Goal: Information Seeking & Learning: Learn about a topic

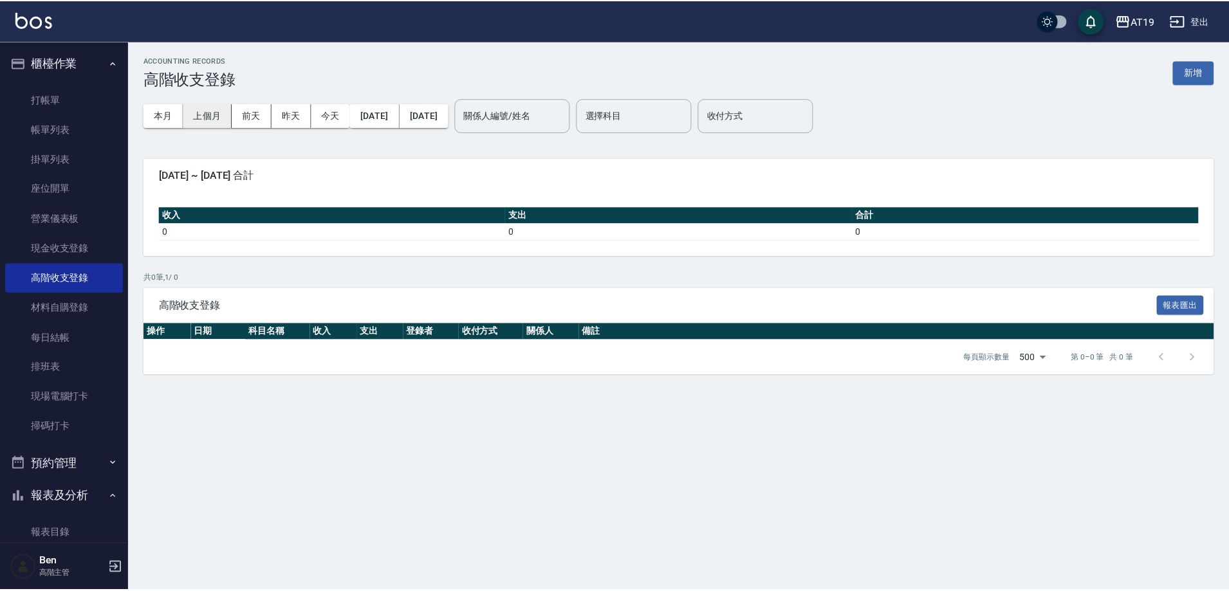
scroll to position [836, 0]
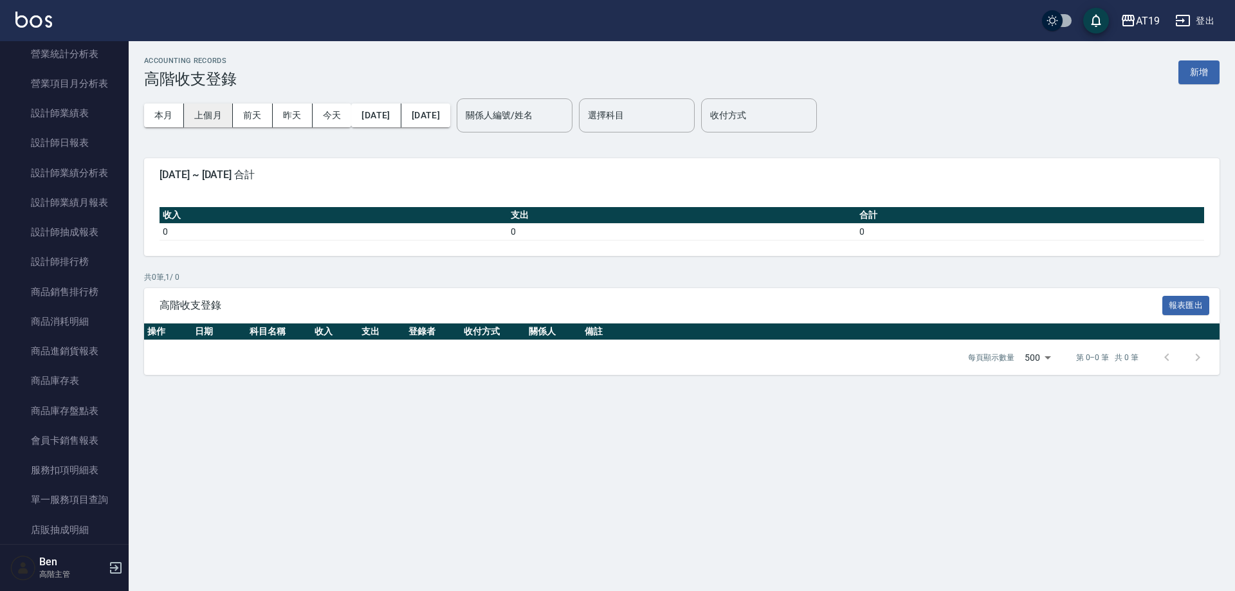
click at [232, 115] on button "上個月" at bounding box center [208, 116] width 49 height 24
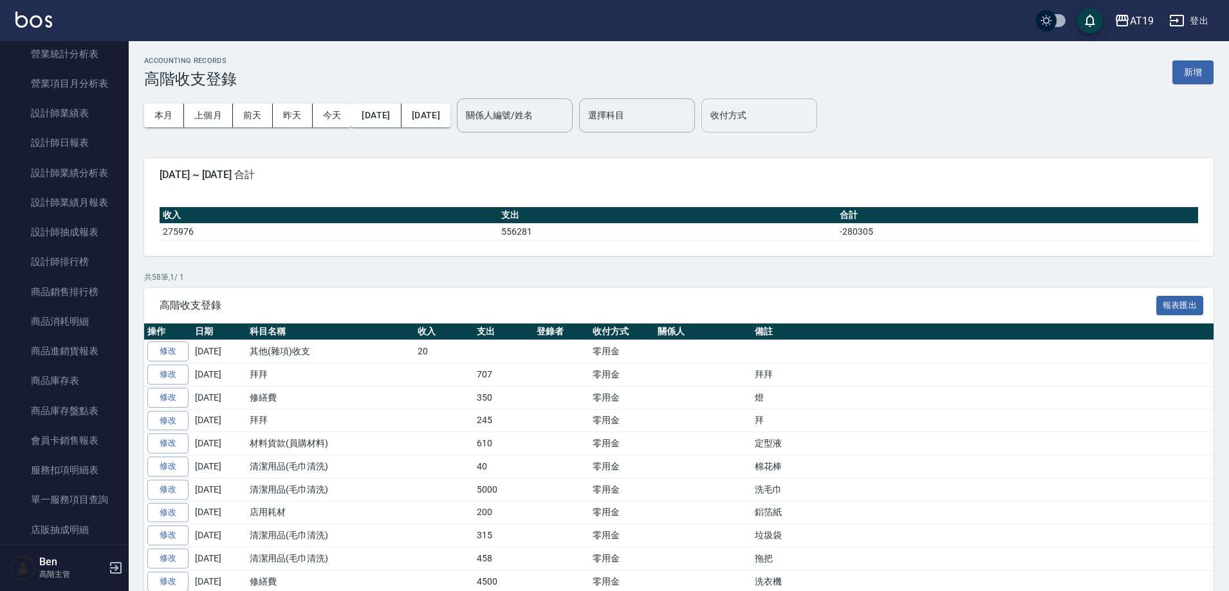
click at [759, 119] on input "收付方式" at bounding box center [759, 115] width 104 height 23
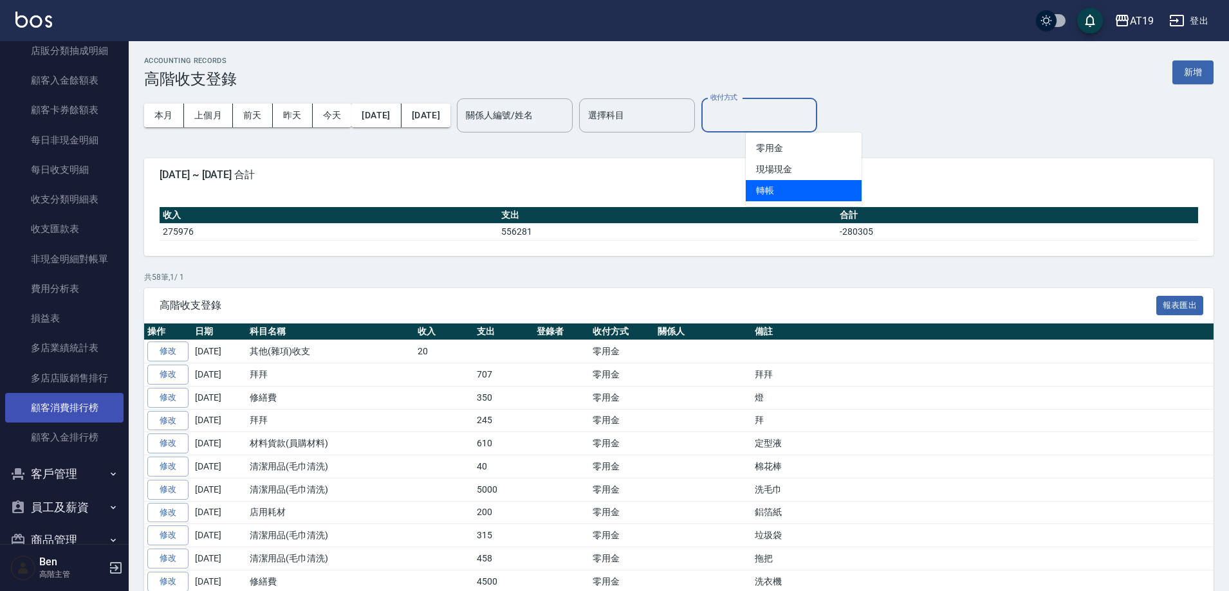
scroll to position [1351, 0]
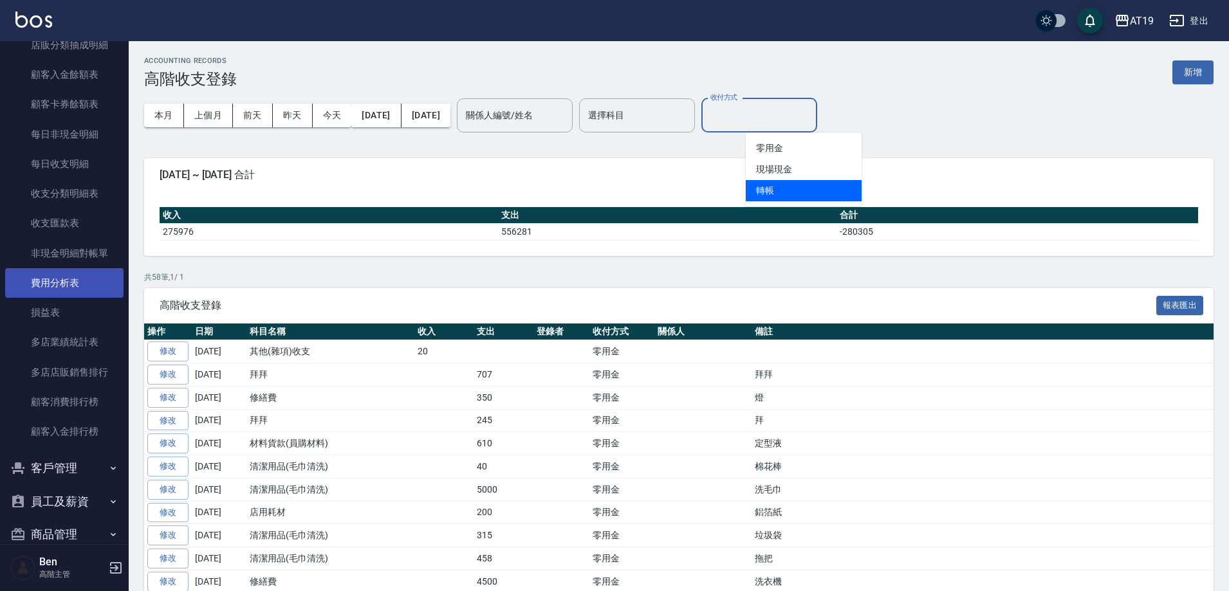
click at [73, 282] on link "費用分析表" at bounding box center [64, 283] width 118 height 30
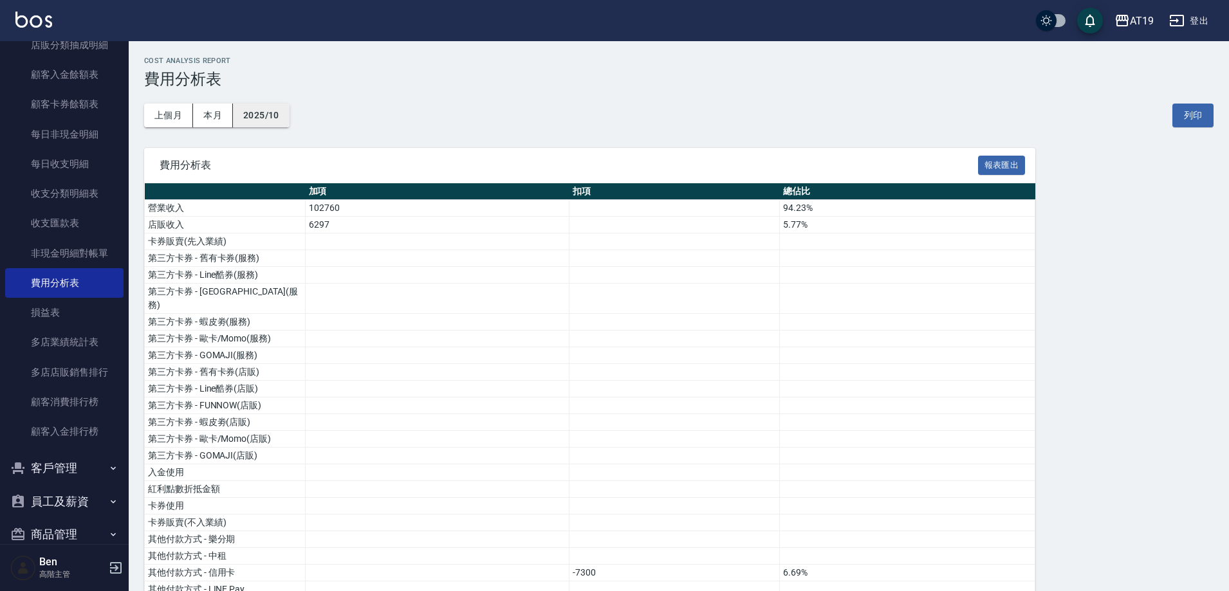
click at [250, 120] on button "2025/10" at bounding box center [261, 116] width 57 height 24
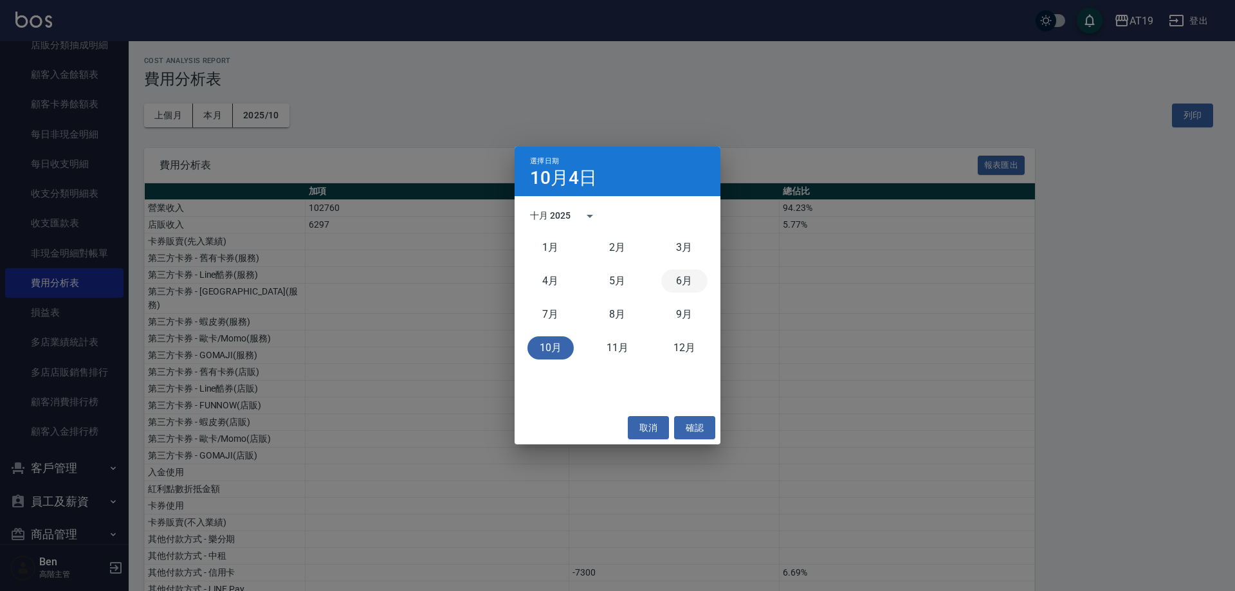
click at [679, 287] on button "6月" at bounding box center [684, 281] width 46 height 23
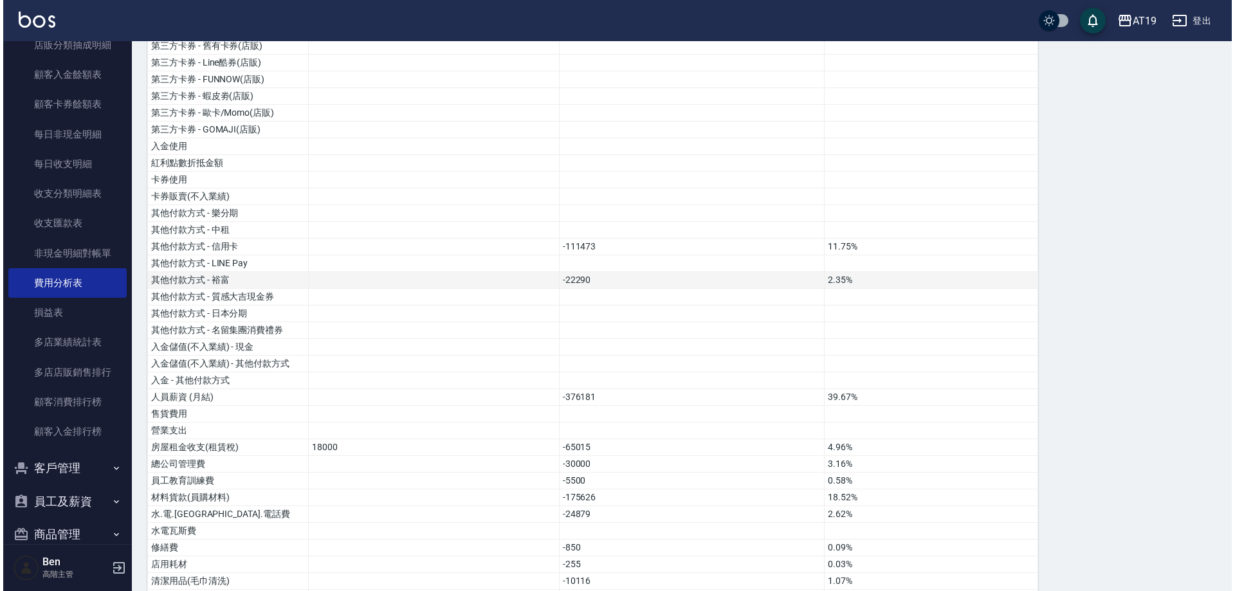
scroll to position [386, 0]
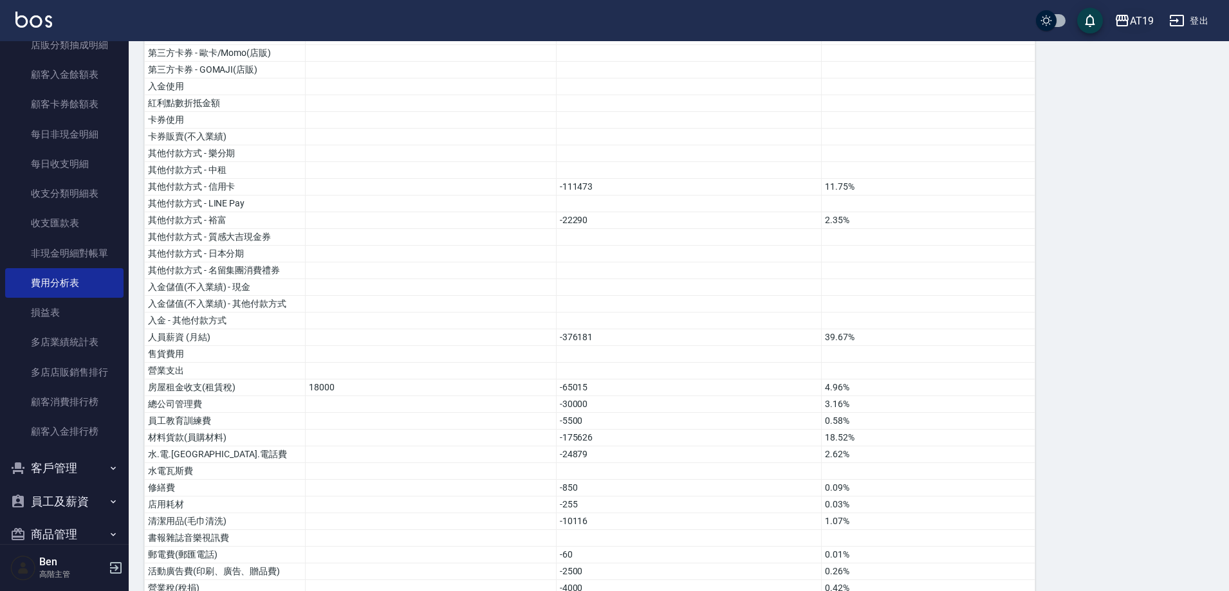
click at [1120, 15] on icon "button" at bounding box center [1121, 20] width 15 height 15
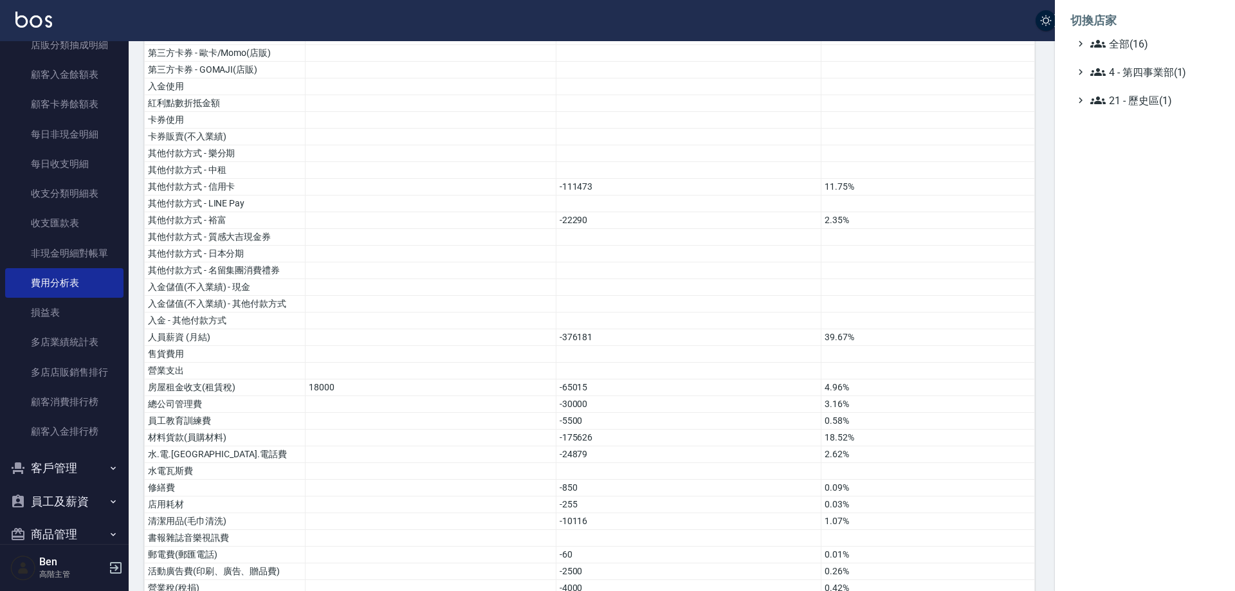
click at [1128, 39] on span "全部(16)" at bounding box center [1152, 43] width 124 height 15
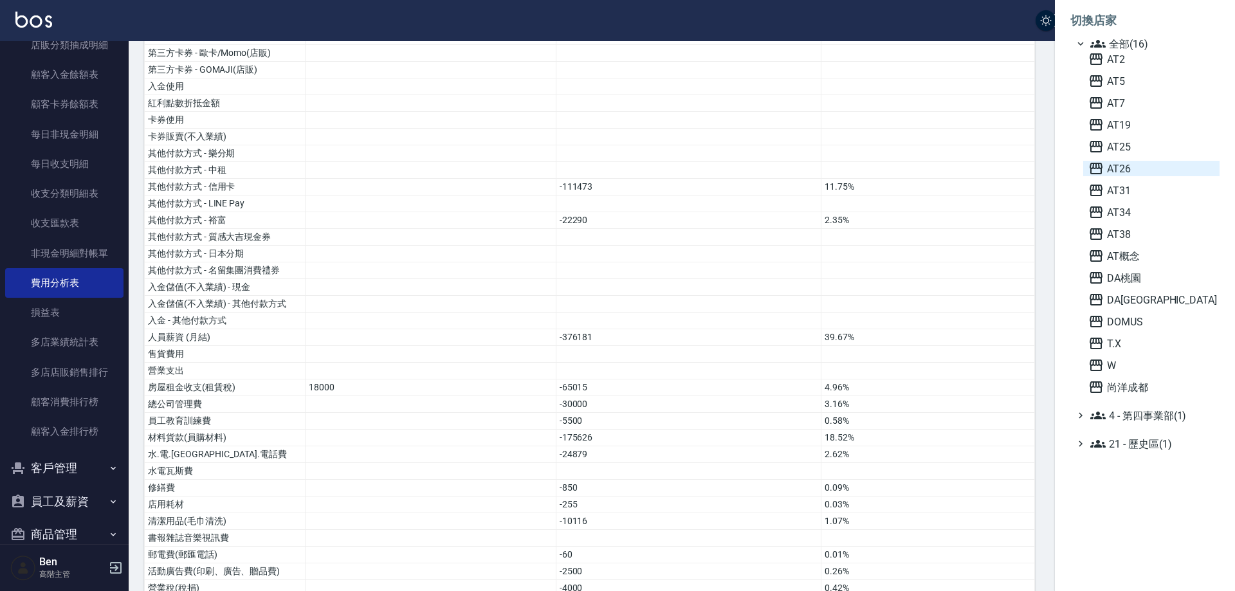
click at [1137, 163] on span "AT26" at bounding box center [1152, 168] width 126 height 15
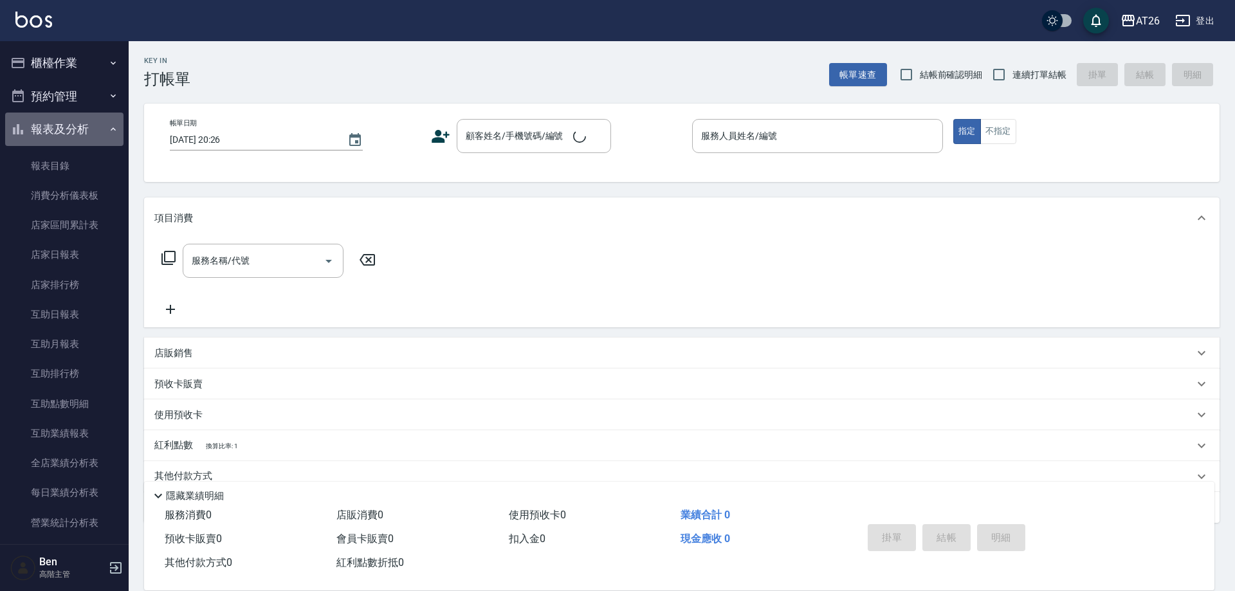
click at [64, 133] on button "報表及分析" at bounding box center [64, 129] width 118 height 33
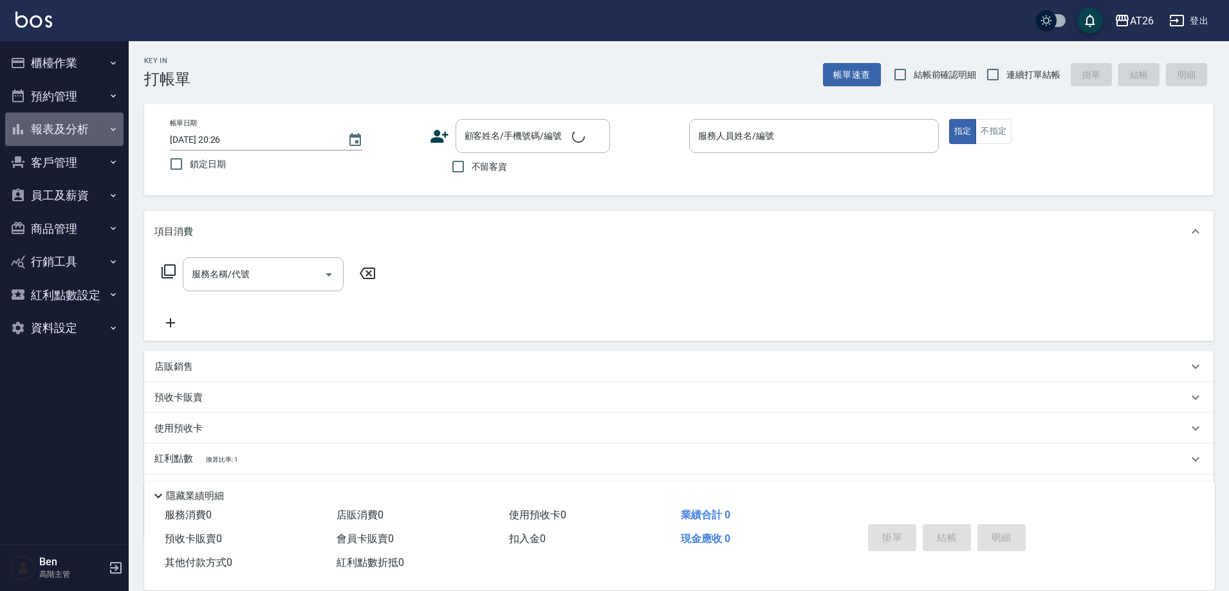
click at [64, 133] on button "報表及分析" at bounding box center [64, 129] width 118 height 33
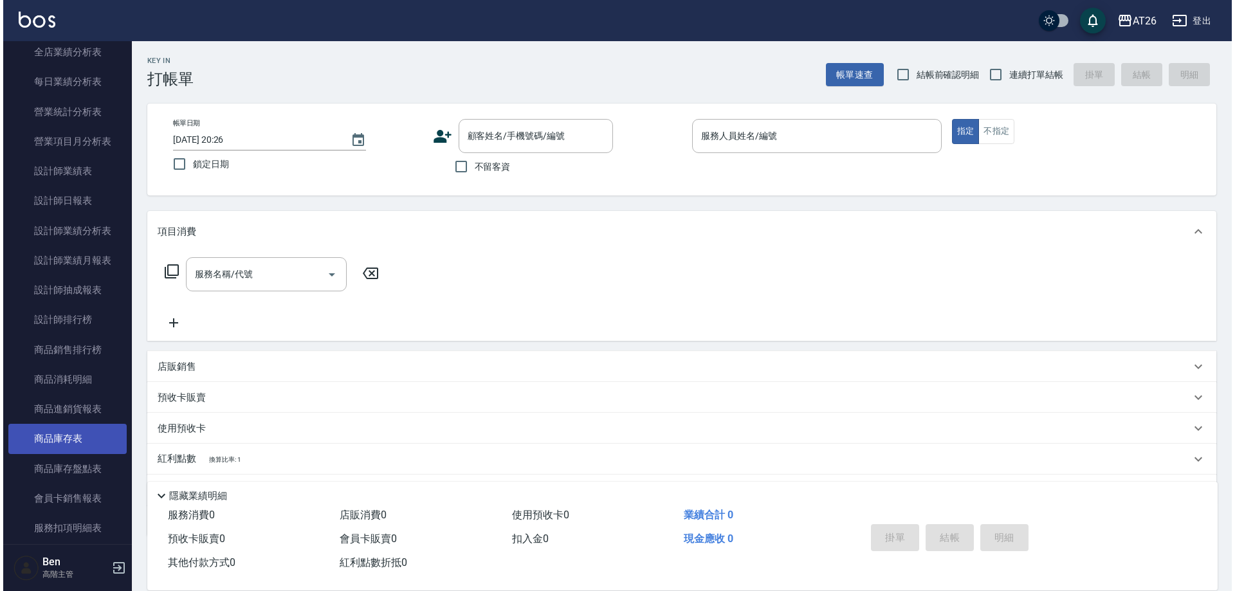
scroll to position [450, 0]
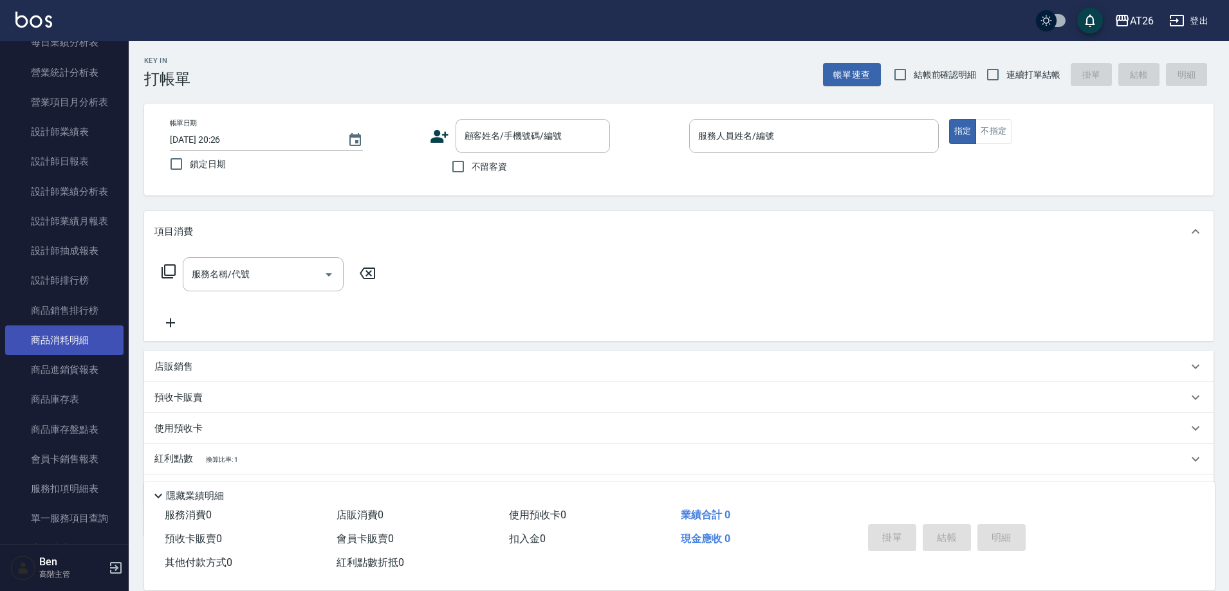
click at [77, 345] on link "商品消耗明細" at bounding box center [64, 341] width 118 height 30
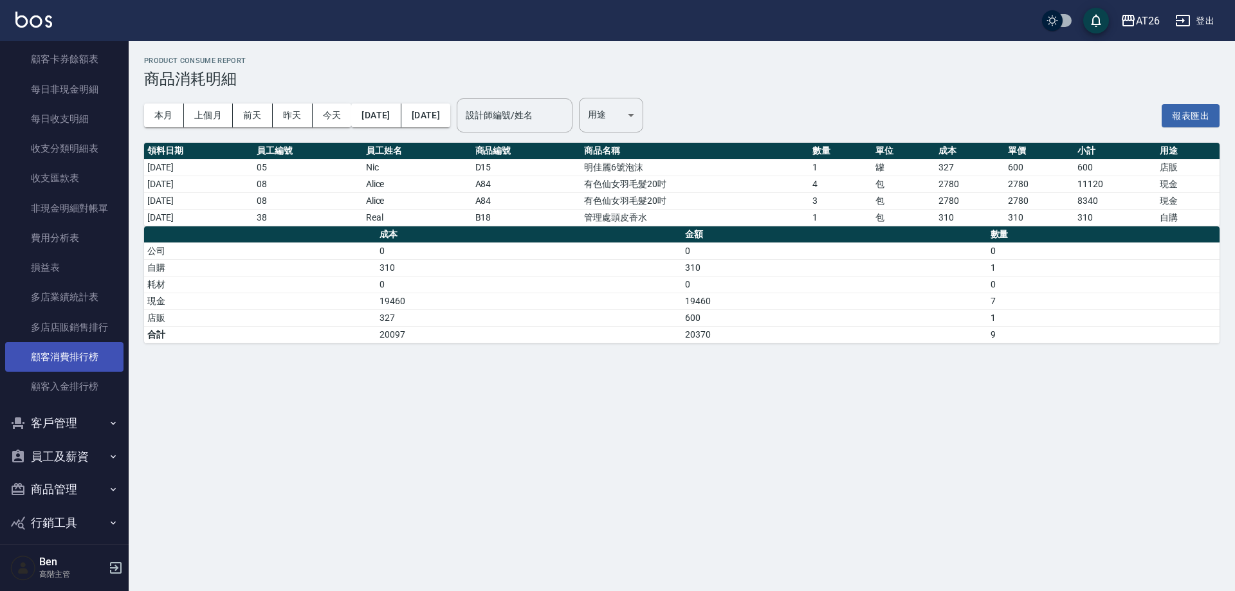
scroll to position [1029, 0]
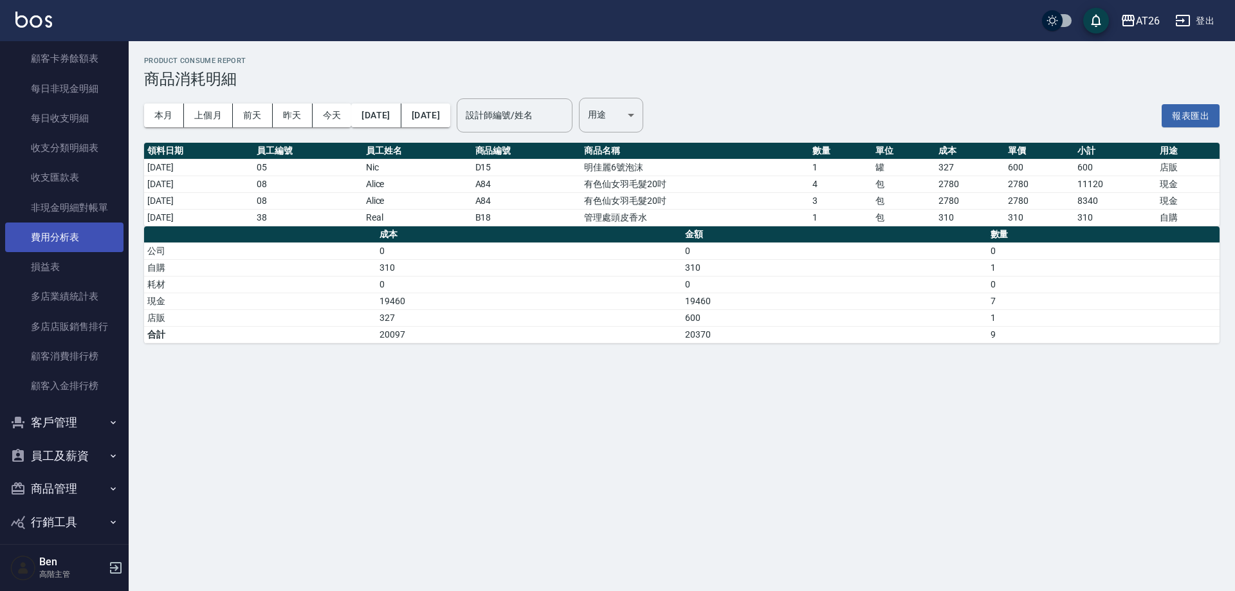
click at [63, 243] on link "費用分析表" at bounding box center [64, 238] width 118 height 30
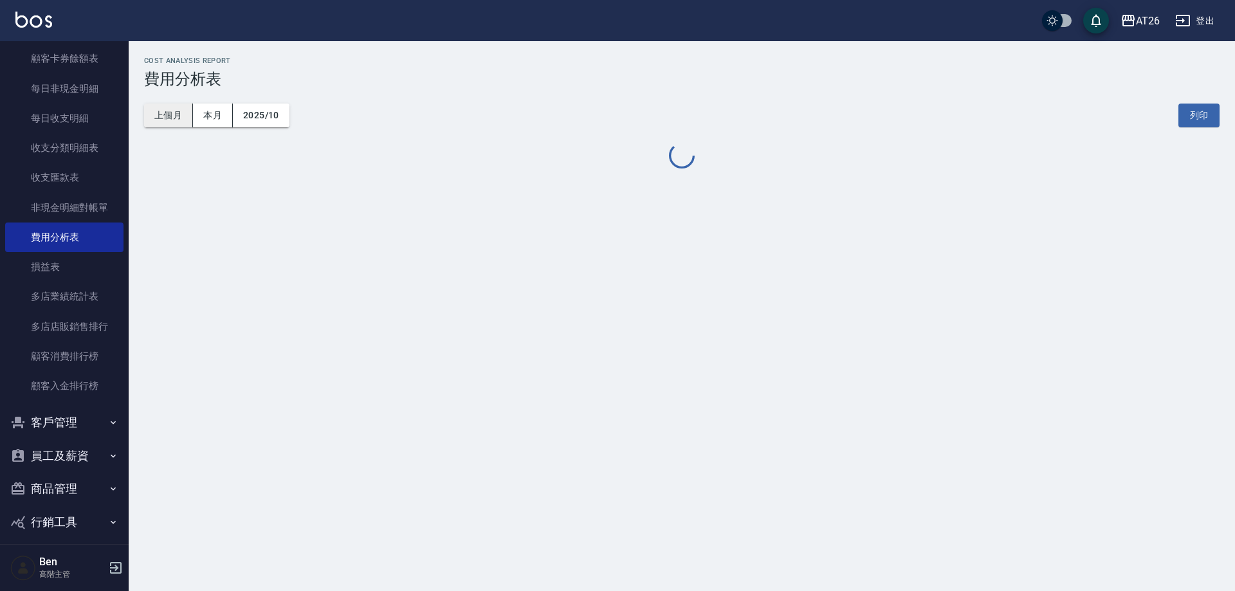
click at [172, 119] on button "上個月" at bounding box center [168, 116] width 49 height 24
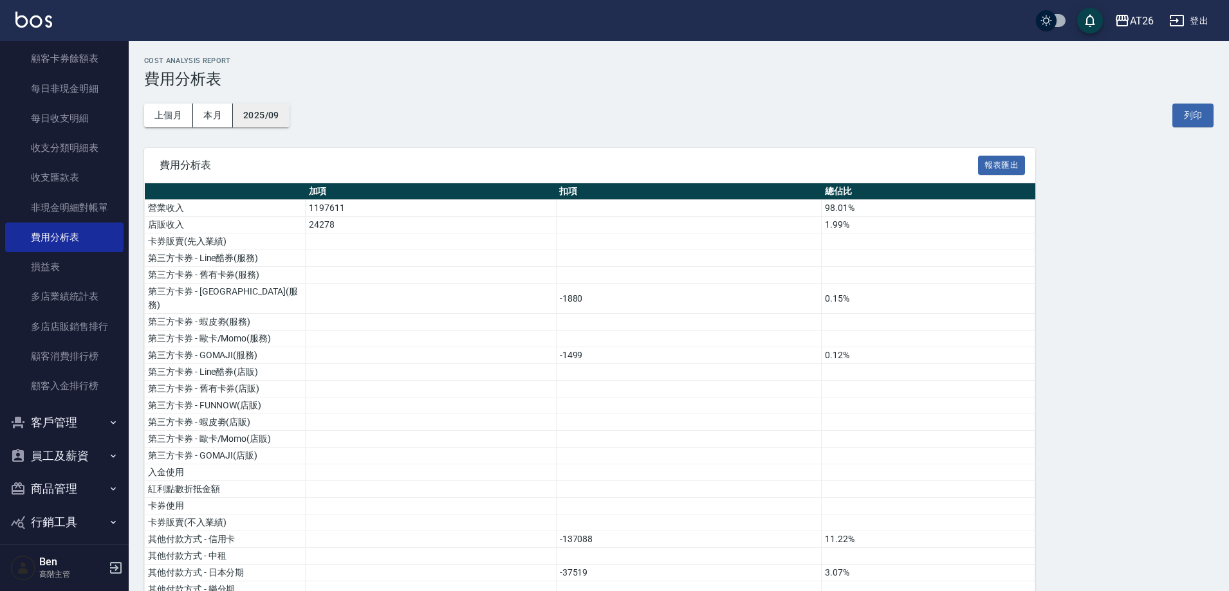
click at [278, 116] on button "2025/09" at bounding box center [261, 116] width 57 height 24
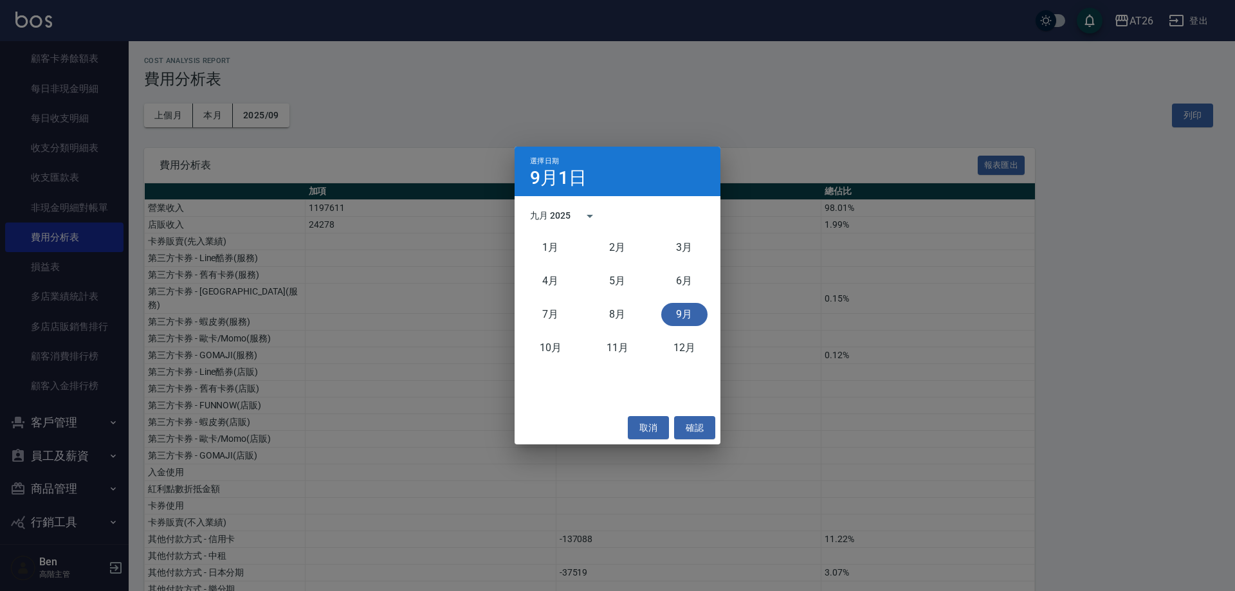
click at [570, 209] on div "九月 2025" at bounding box center [550, 216] width 41 height 14
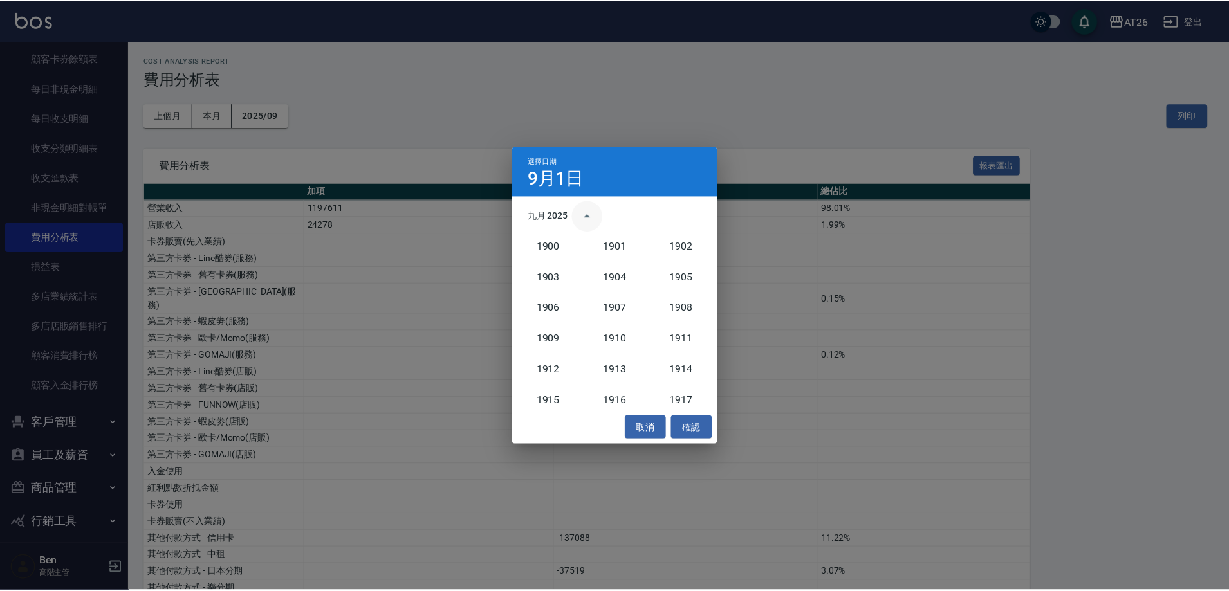
scroll to position [1191, 0]
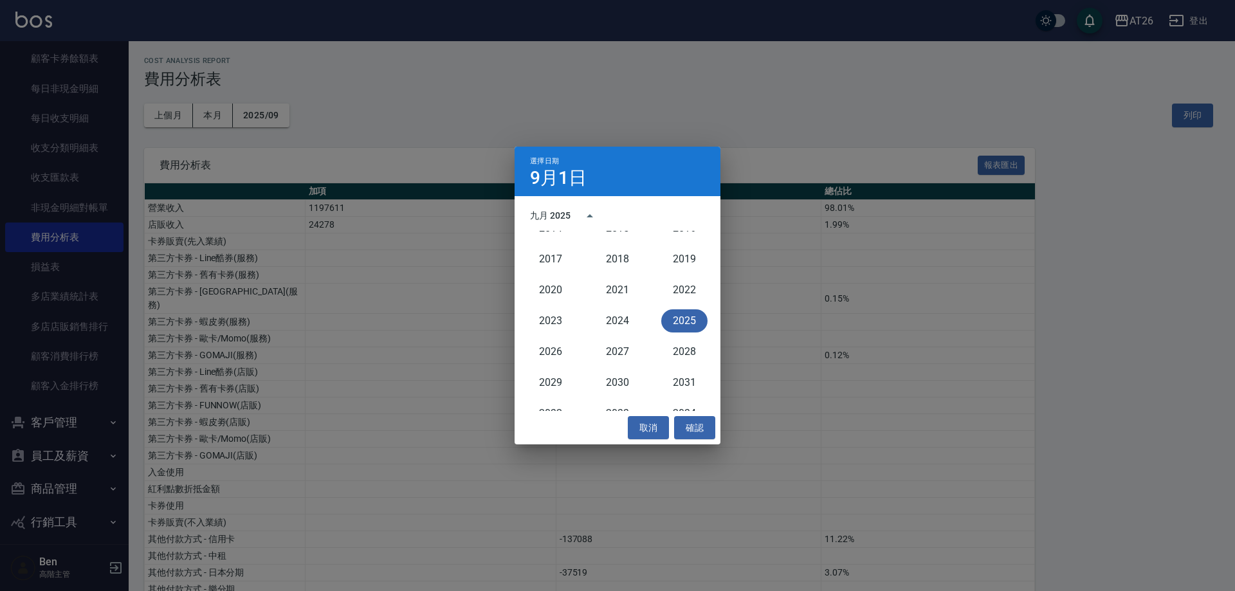
click at [668, 318] on button "2025" at bounding box center [684, 320] width 46 height 23
click at [688, 321] on button "2025" at bounding box center [684, 320] width 46 height 23
click at [686, 316] on button "2025" at bounding box center [684, 320] width 46 height 23
click at [683, 431] on button "確認" at bounding box center [694, 428] width 41 height 24
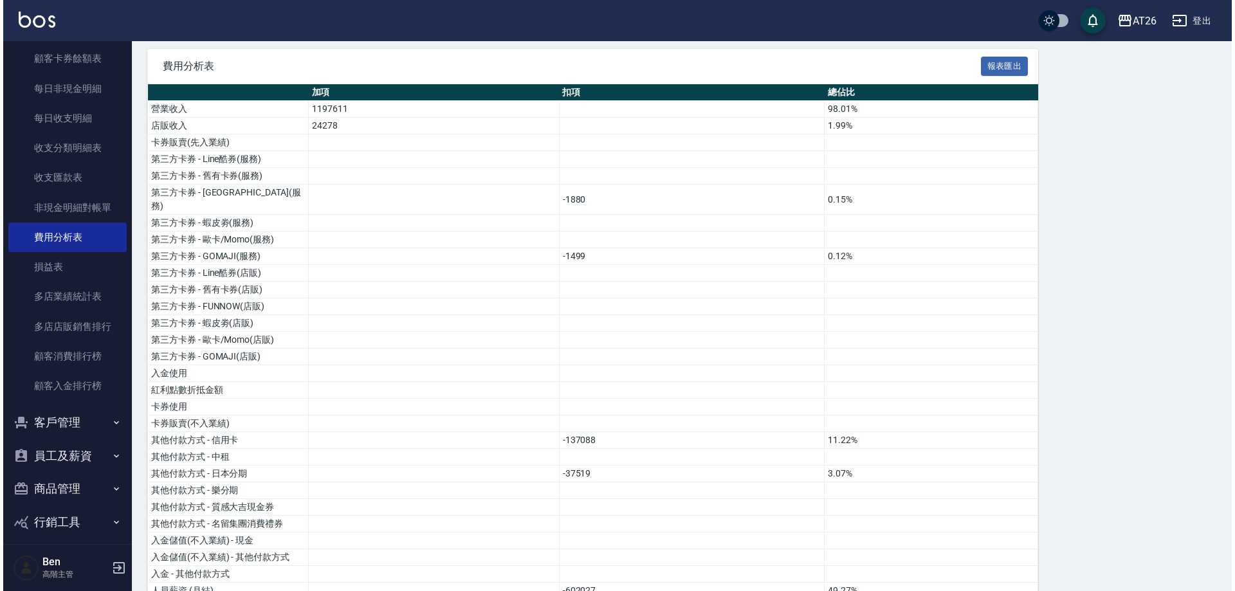
scroll to position [0, 0]
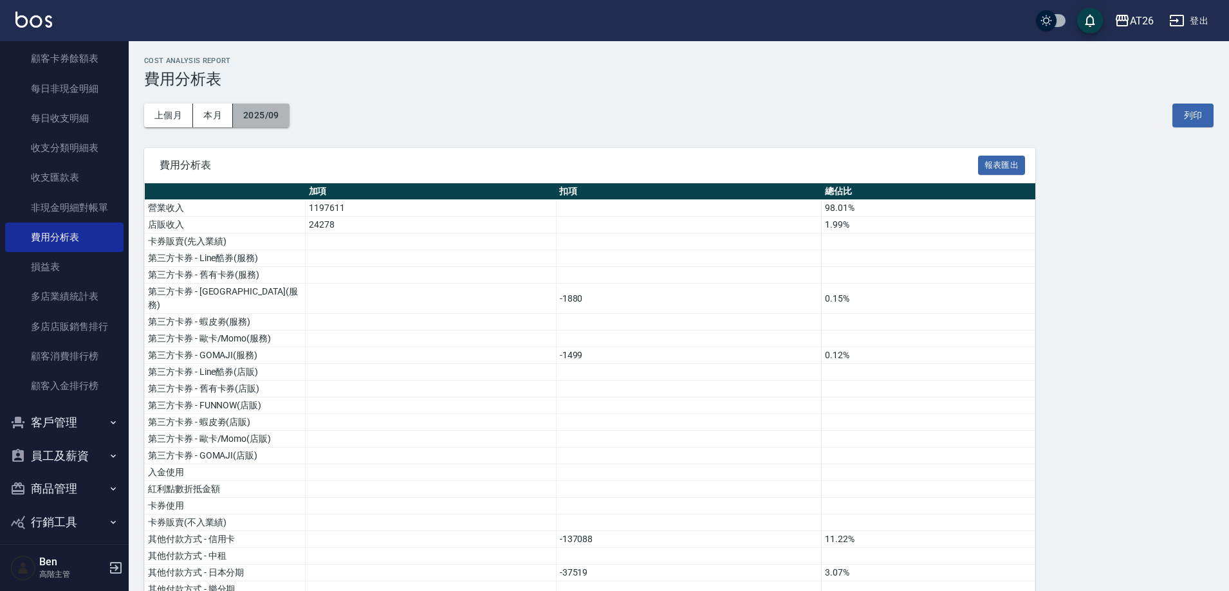
click at [269, 111] on button "2025/09" at bounding box center [261, 116] width 57 height 24
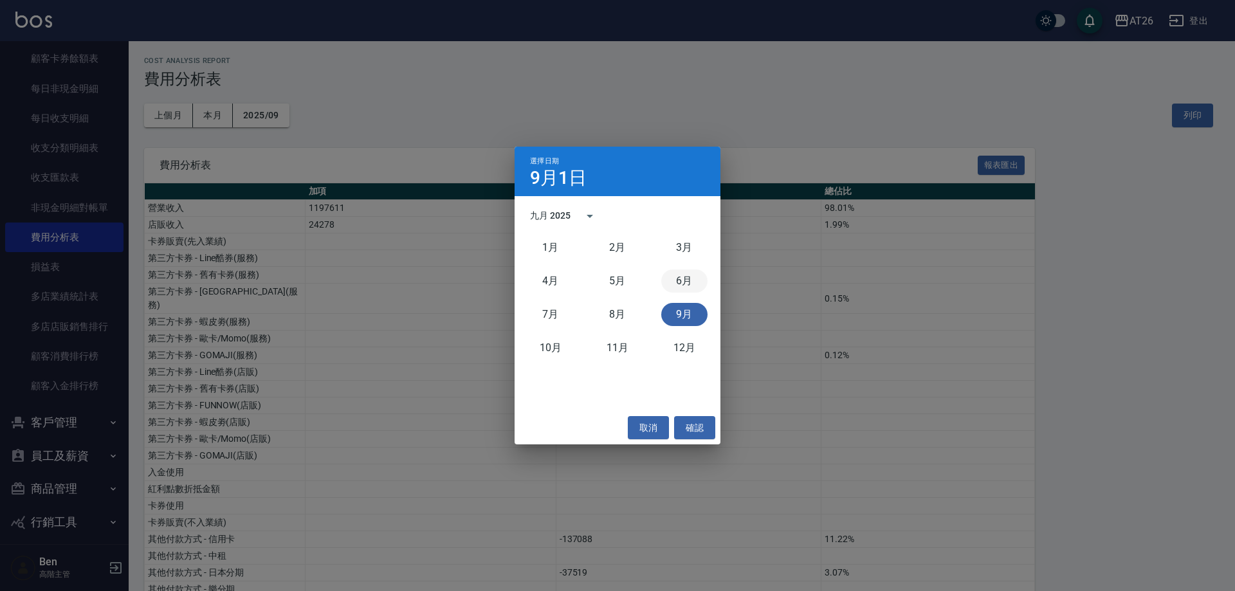
click at [681, 284] on button "6月" at bounding box center [684, 281] width 46 height 23
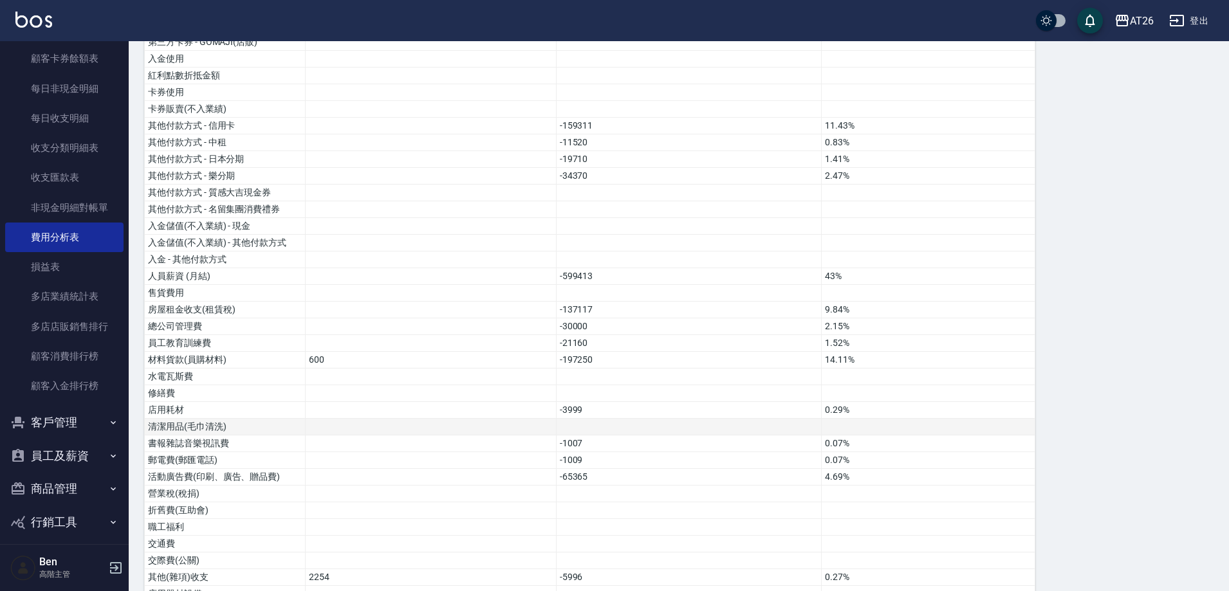
scroll to position [391, 0]
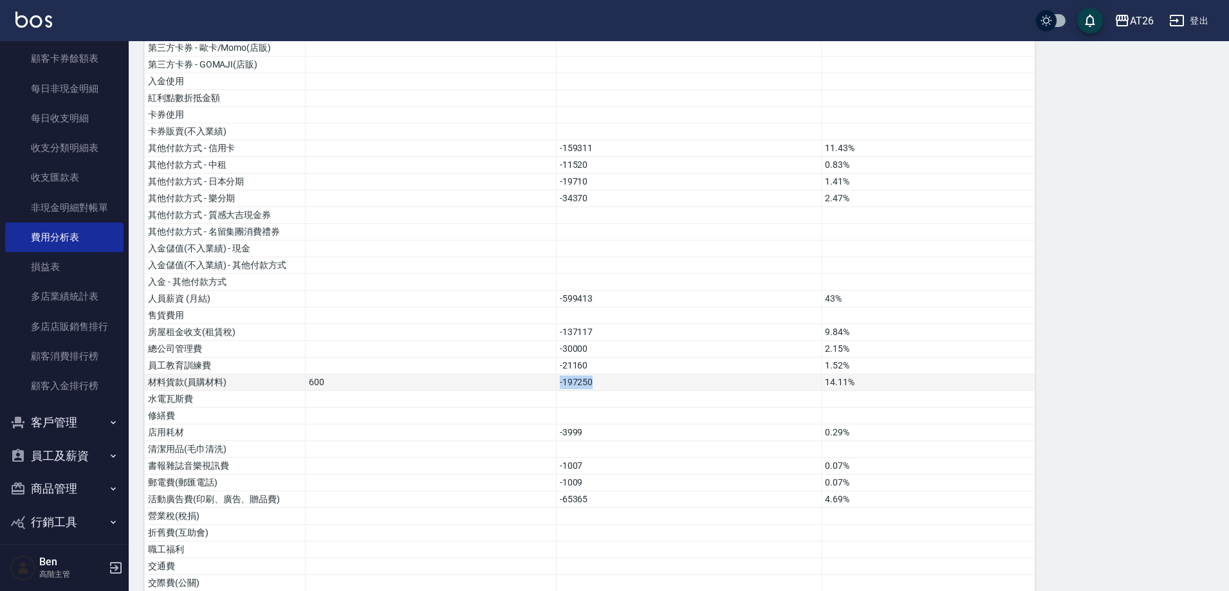
drag, startPoint x: 636, startPoint y: 363, endPoint x: 524, endPoint y: 363, distance: 111.9
click at [524, 374] on tr "材料貨款(員購材料) 600 -197250 14.11%" at bounding box center [590, 382] width 890 height 17
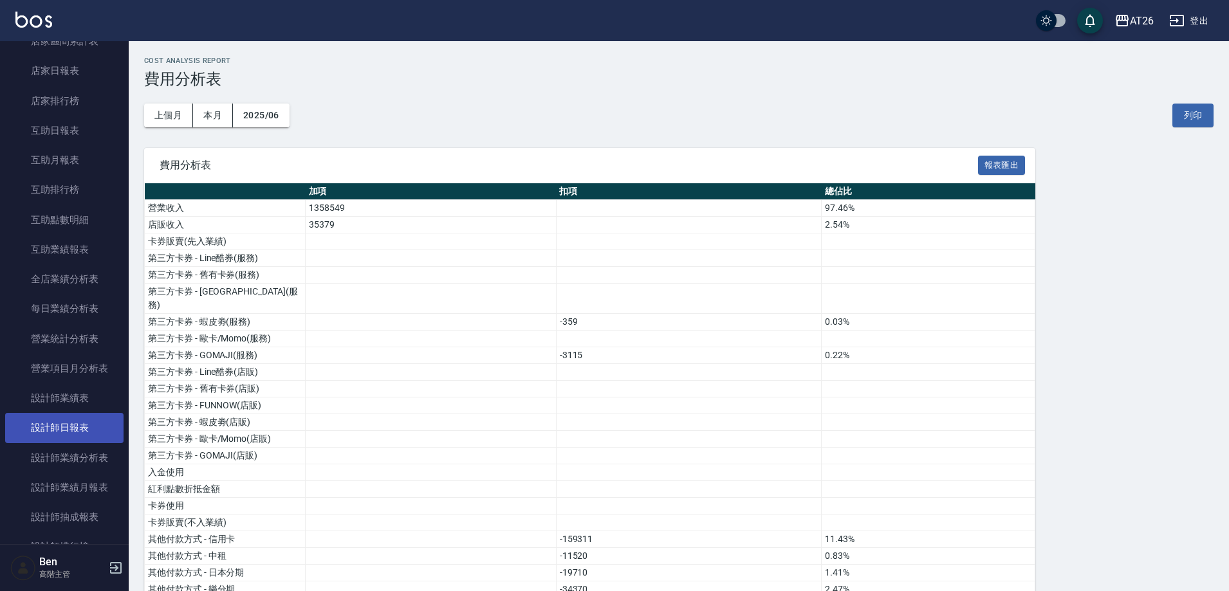
scroll to position [0, 0]
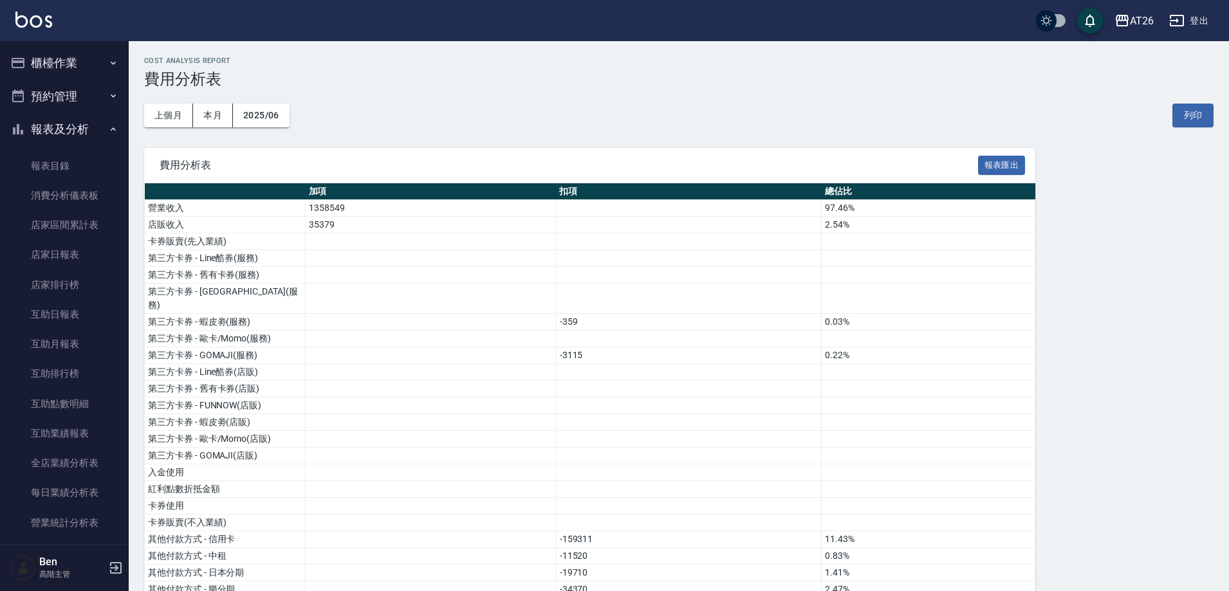
click at [80, 50] on button "櫃檯作業" at bounding box center [64, 62] width 118 height 33
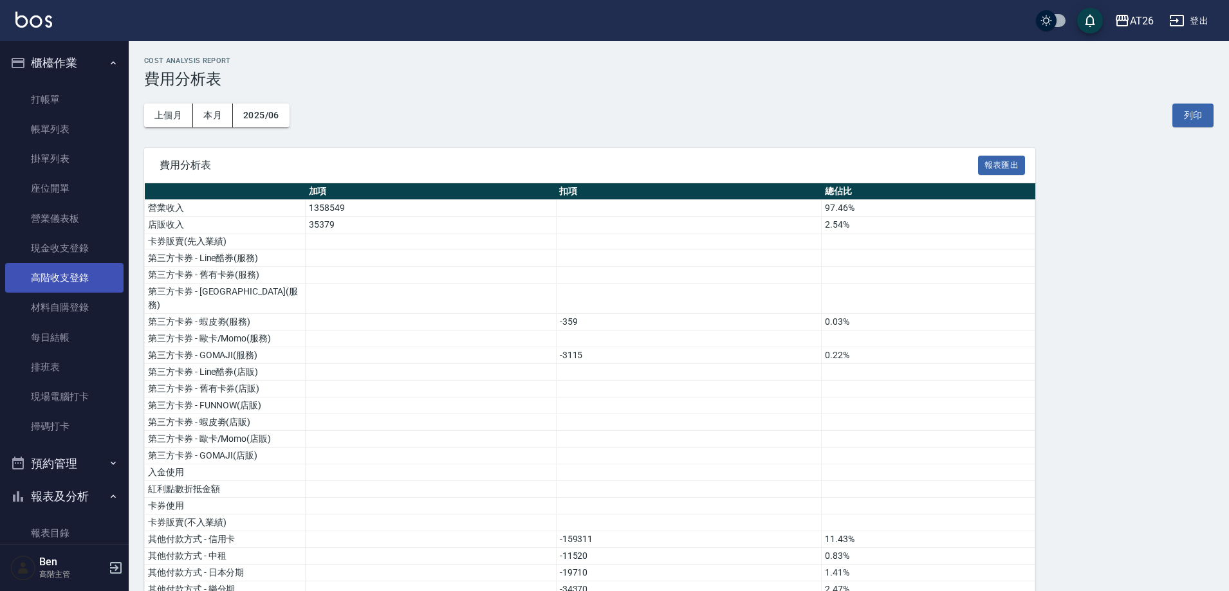
click at [62, 266] on link "高階收支登錄" at bounding box center [64, 278] width 118 height 30
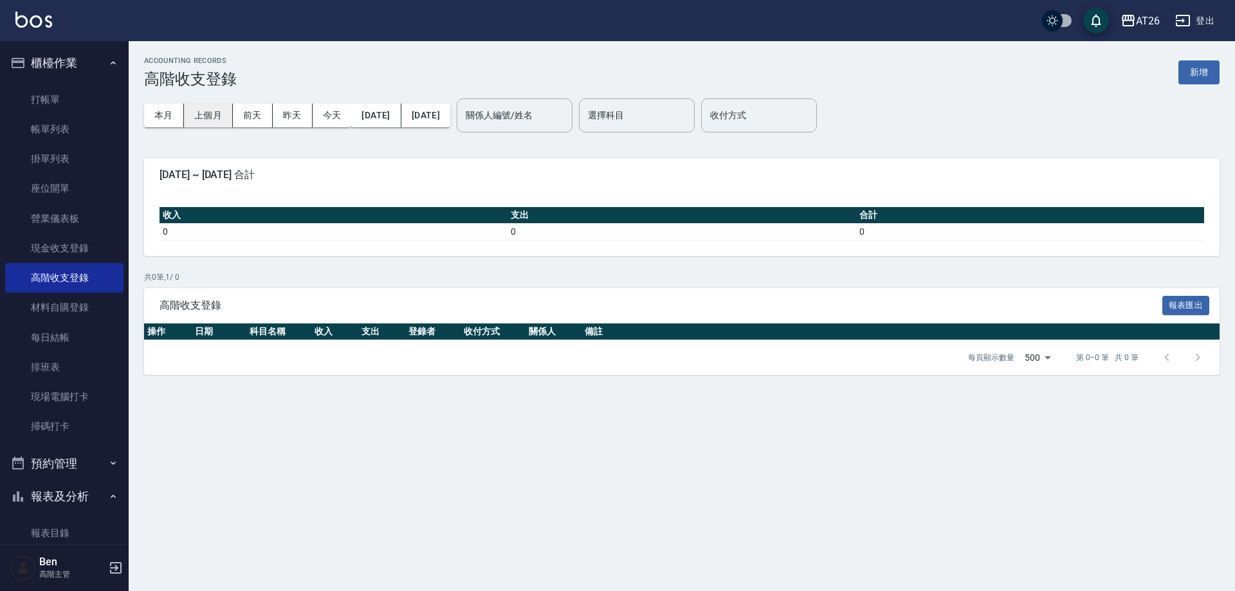
click at [208, 114] on button "上個月" at bounding box center [208, 116] width 49 height 24
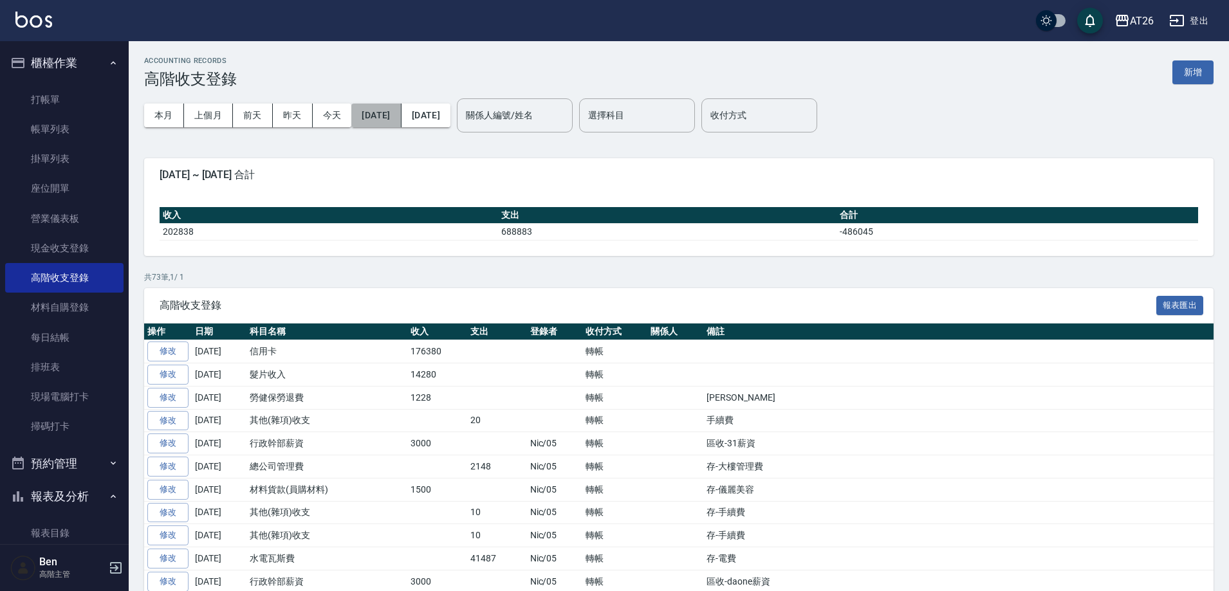
click at [379, 113] on button "[DATE]" at bounding box center [376, 116] width 50 height 24
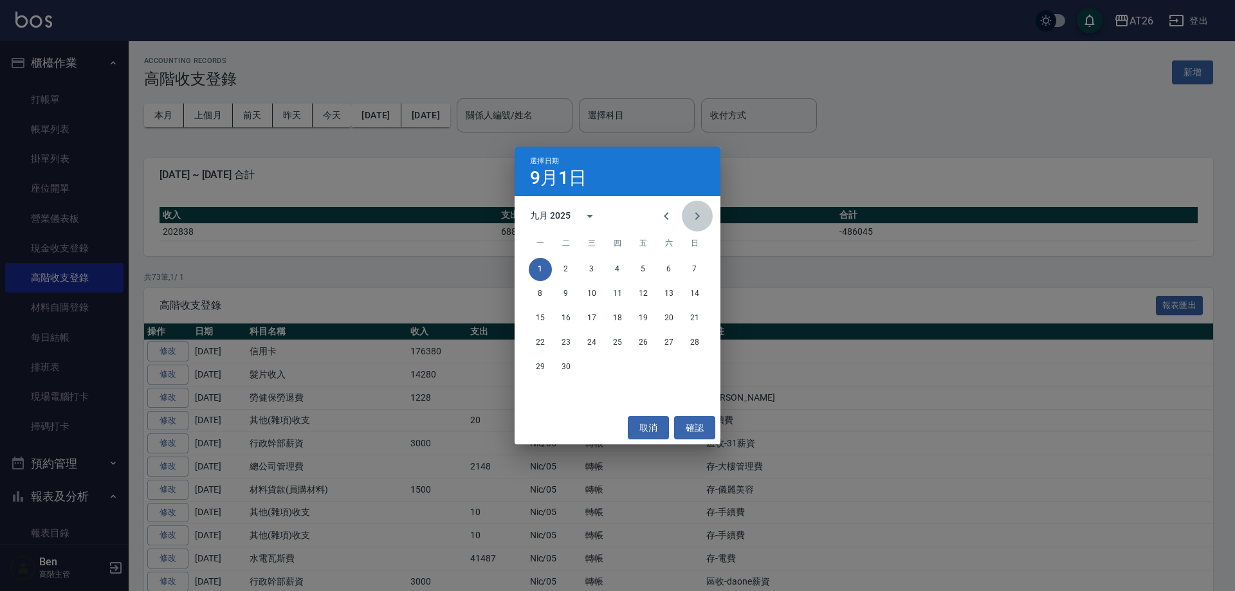
click at [684, 217] on button "Next month" at bounding box center [697, 216] width 31 height 31
click at [671, 217] on icon "Previous month" at bounding box center [666, 215] width 15 height 15
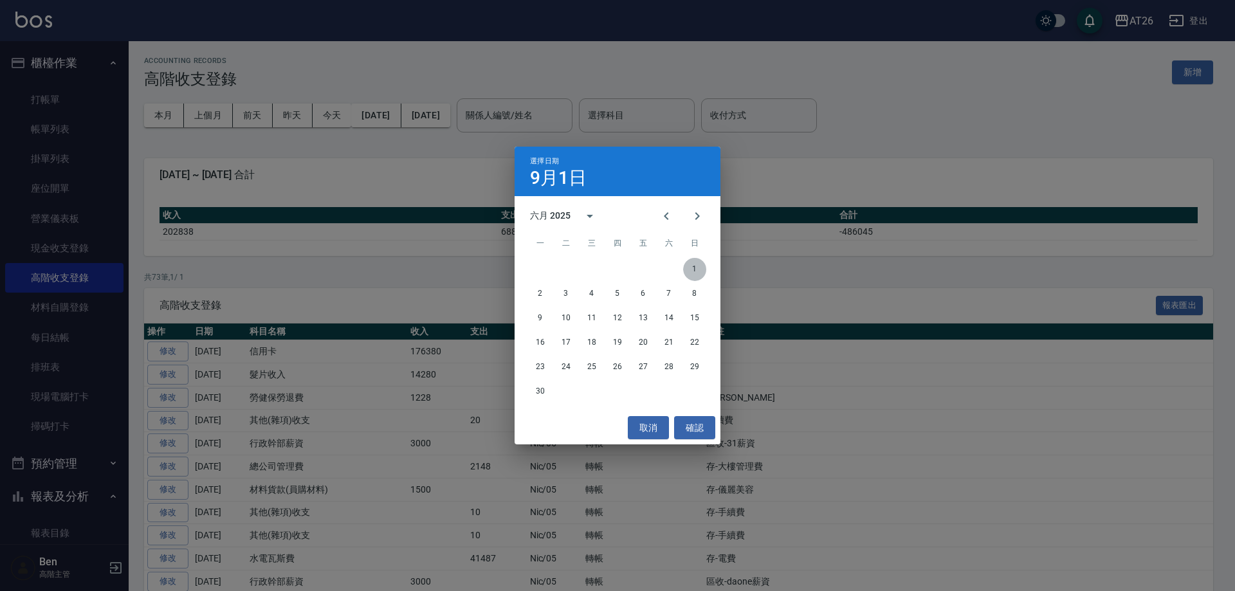
click at [691, 271] on button "1" at bounding box center [694, 269] width 23 height 23
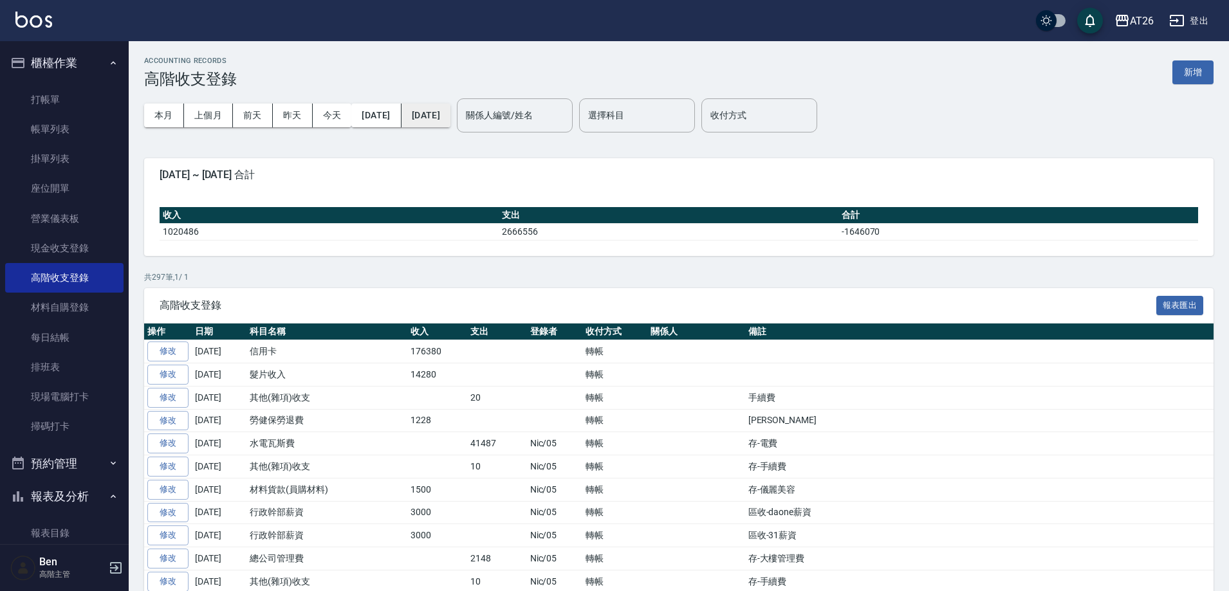
click at [450, 114] on button "[DATE]" at bounding box center [425, 116] width 49 height 24
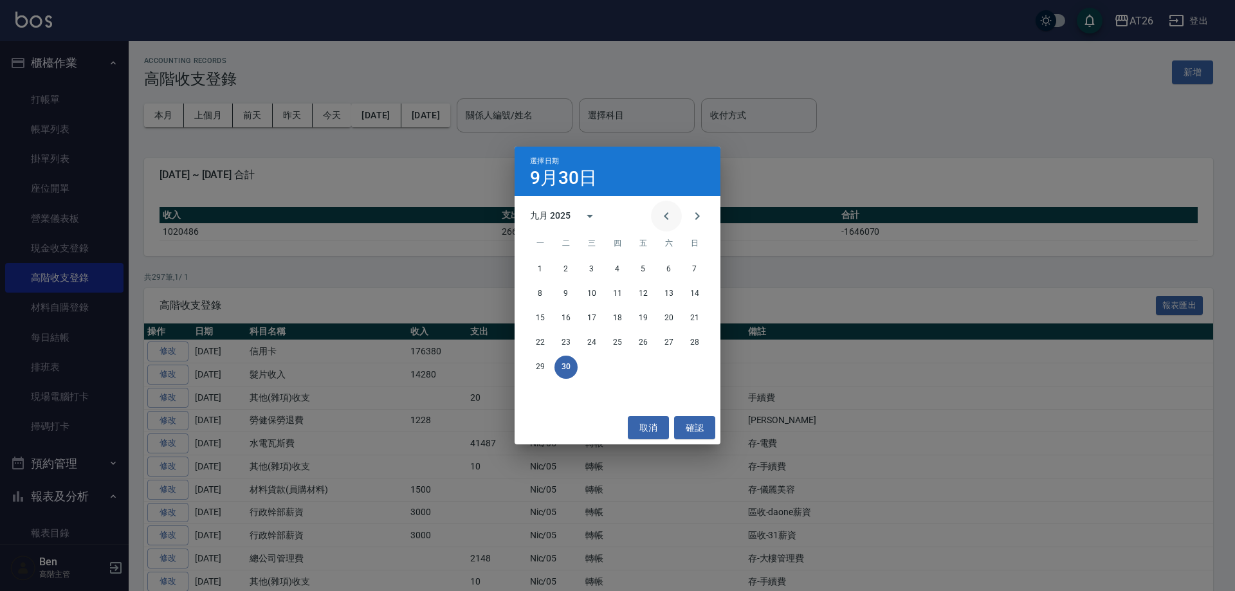
click at [661, 216] on icon "Previous month" at bounding box center [666, 215] width 15 height 15
click at [536, 390] on button "30" at bounding box center [540, 391] width 23 height 23
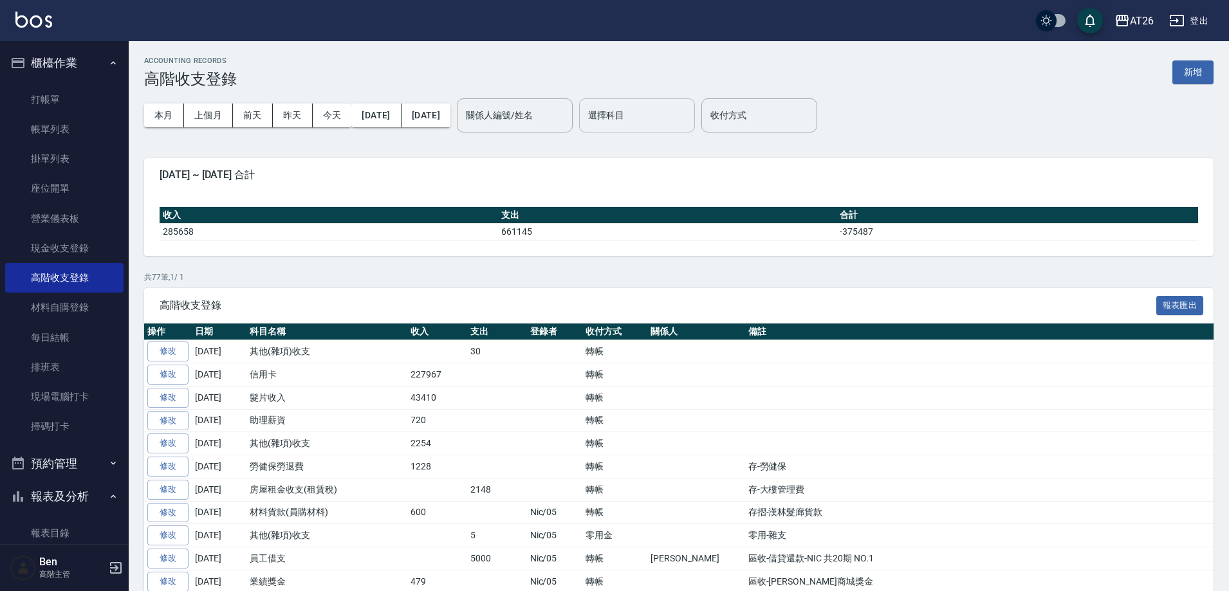
click at [657, 128] on div "選擇科目" at bounding box center [637, 115] width 116 height 34
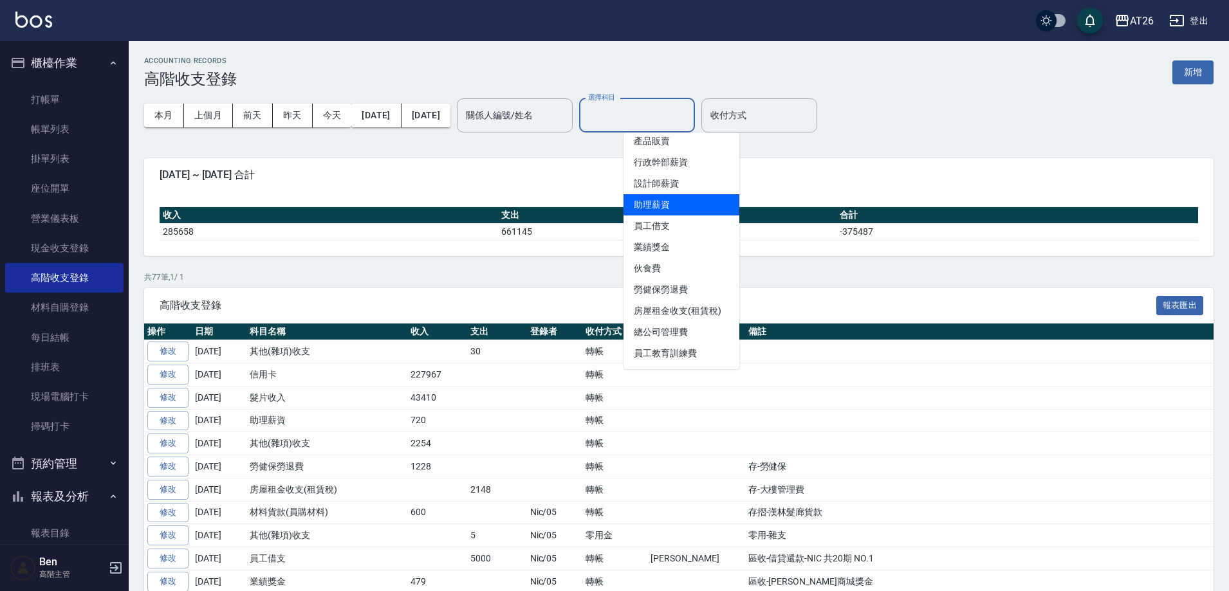
scroll to position [129, 0]
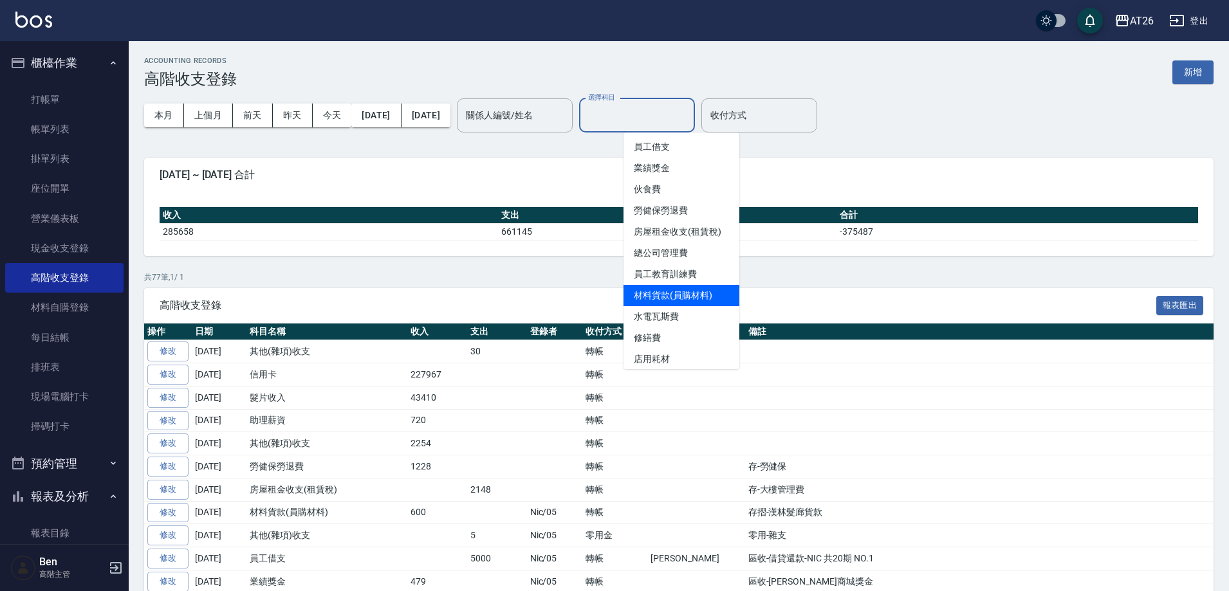
click at [710, 302] on li "材料貨款(員購材料)" at bounding box center [681, 295] width 116 height 21
type input "材料貨款(員購材料)"
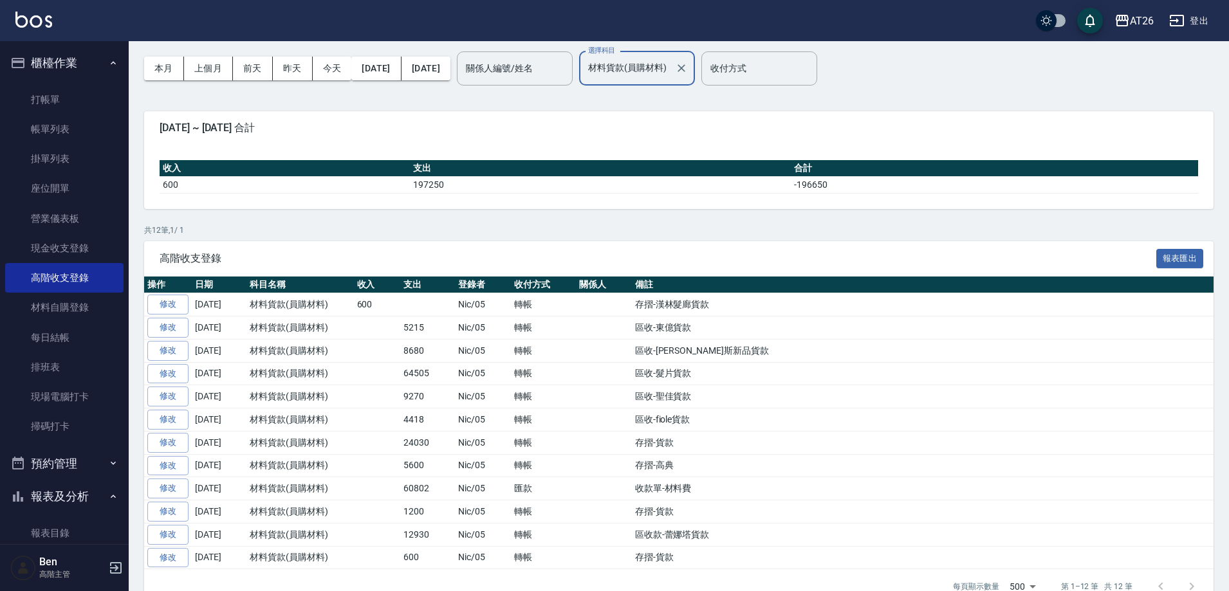
scroll to position [75, 0]
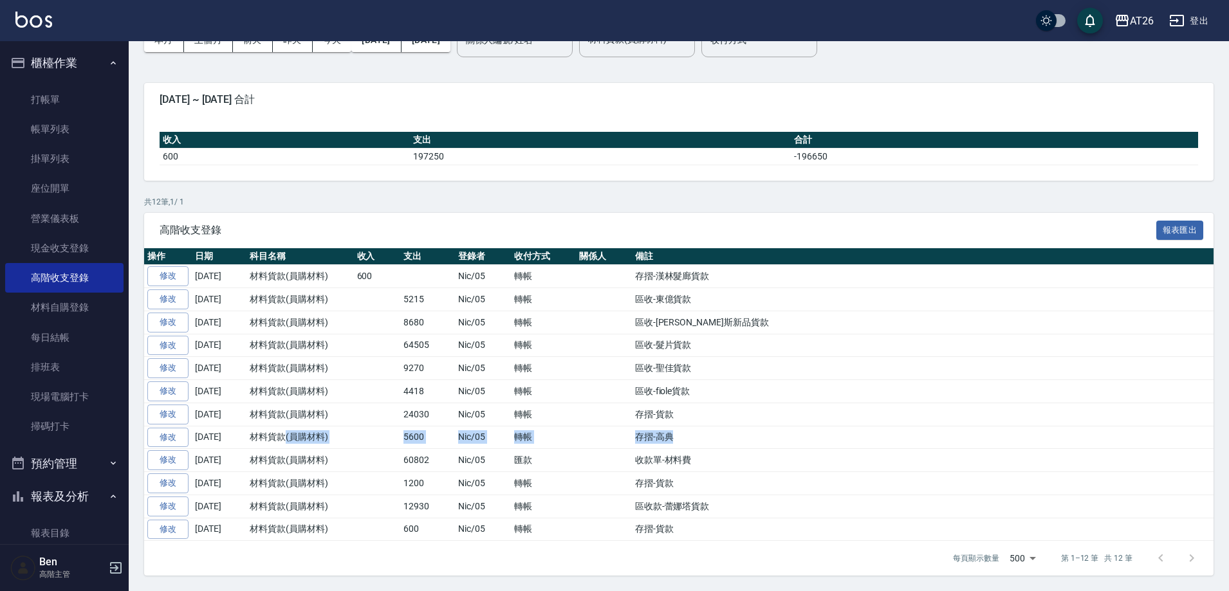
drag, startPoint x: 602, startPoint y: 434, endPoint x: 281, endPoint y: 437, distance: 321.1
click at [281, 437] on tr "修改 2025-06-30 材料貨款(員購材料) 5600 Nic/05 轉帳 存摺-高典" at bounding box center [678, 437] width 1069 height 23
click at [661, 441] on td "存摺-高典" at bounding box center [923, 437] width 582 height 23
drag, startPoint x: 684, startPoint y: 437, endPoint x: 634, endPoint y: 437, distance: 49.5
click at [634, 437] on td "存摺-高典" at bounding box center [923, 437] width 582 height 23
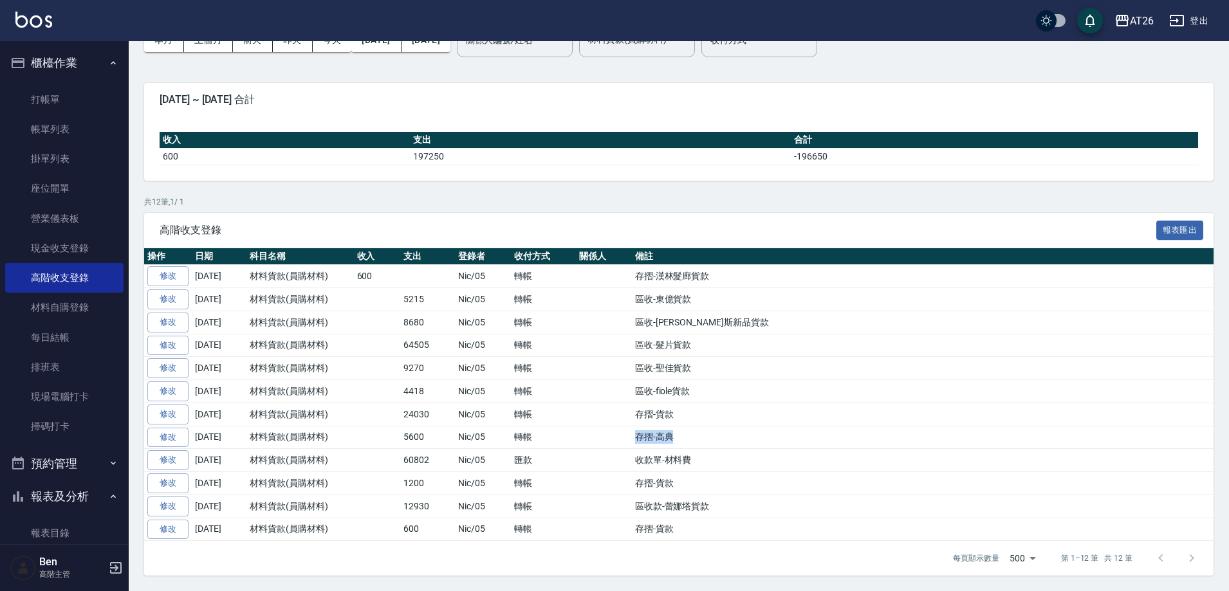
click at [716, 432] on td "存摺-高典" at bounding box center [923, 437] width 582 height 23
